Goal: Communication & Community: Ask a question

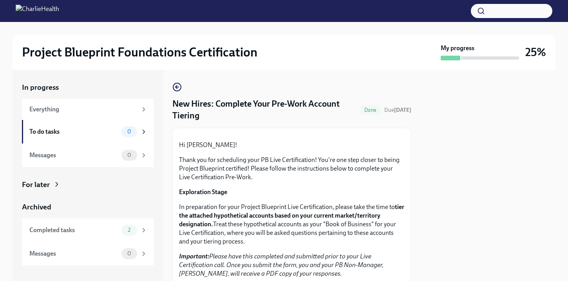
scroll to position [217, 0]
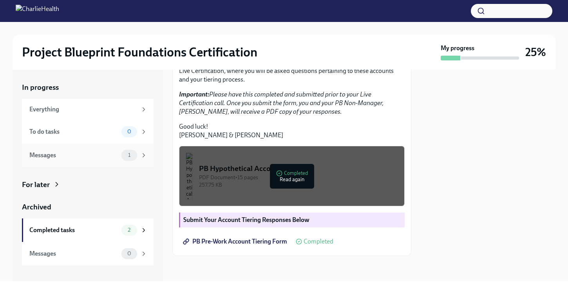
click at [71, 158] on div "Messages" at bounding box center [73, 155] width 89 height 9
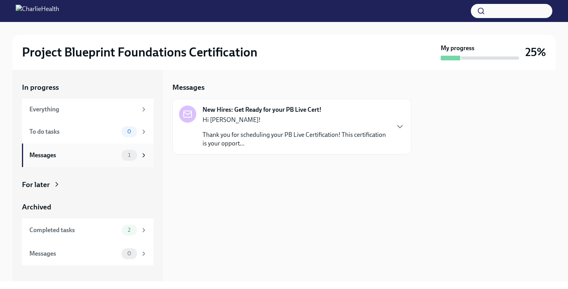
click at [90, 157] on div "Messages" at bounding box center [73, 155] width 89 height 9
click at [145, 152] on icon at bounding box center [143, 155] width 7 height 7
click at [260, 125] on div "Hi Clarissa! Thank you for scheduling your PB Live Certification! This certific…" at bounding box center [296, 132] width 187 height 32
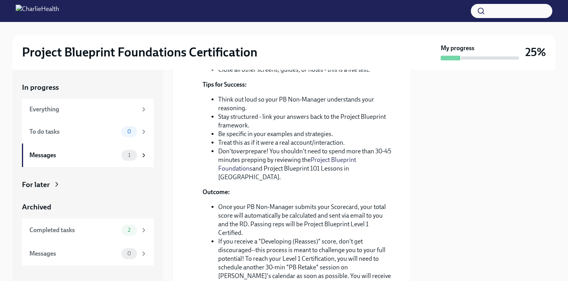
scroll to position [366, 0]
